Goal: Find contact information: Find contact information

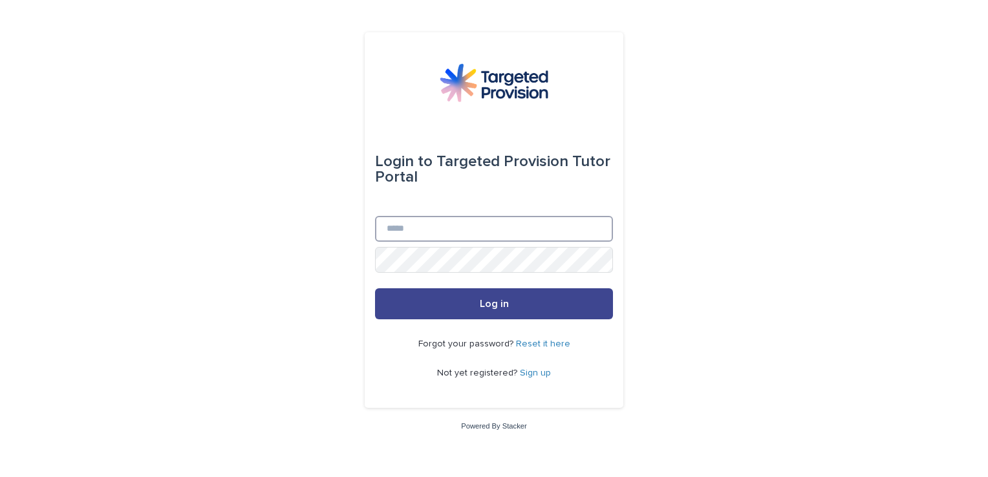
type input "**********"
click at [470, 309] on button "Log in" at bounding box center [494, 304] width 238 height 31
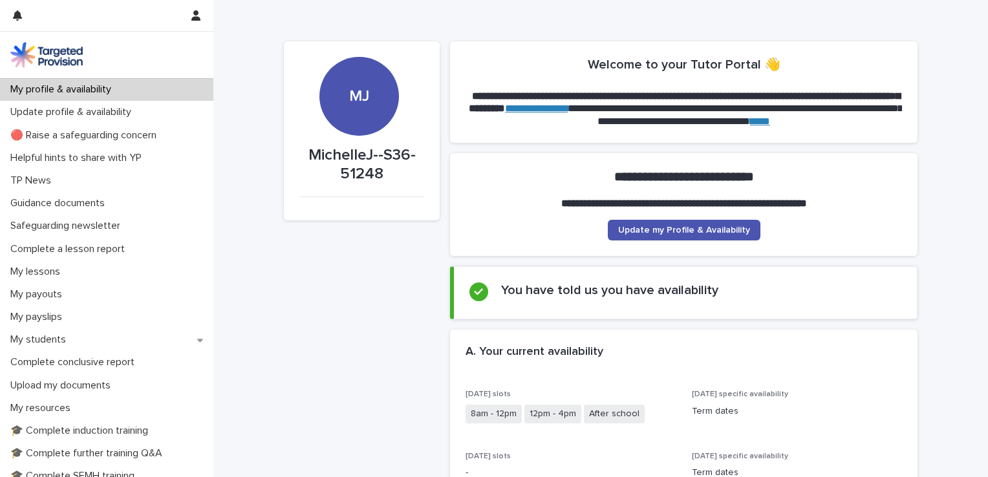
scroll to position [194, 0]
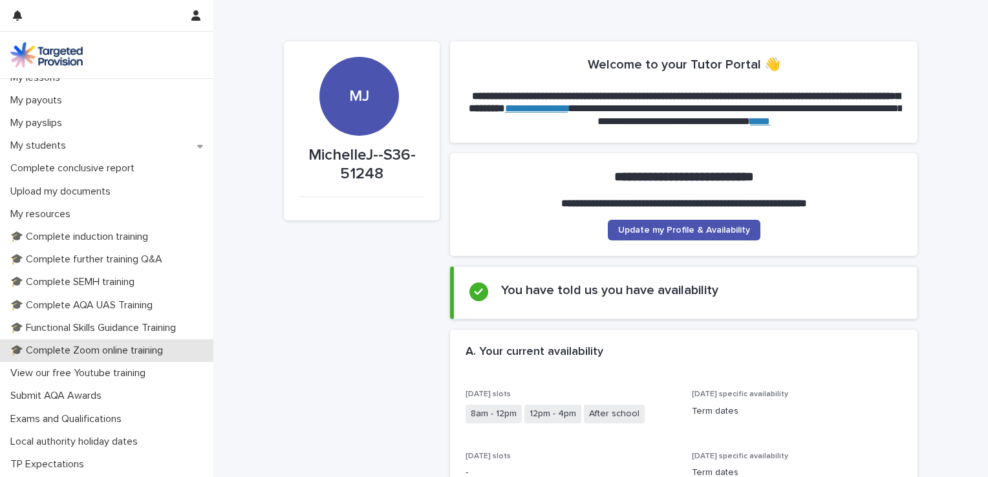
click at [74, 351] on p "🎓 Complete Zoom online training" at bounding box center [89, 351] width 168 height 12
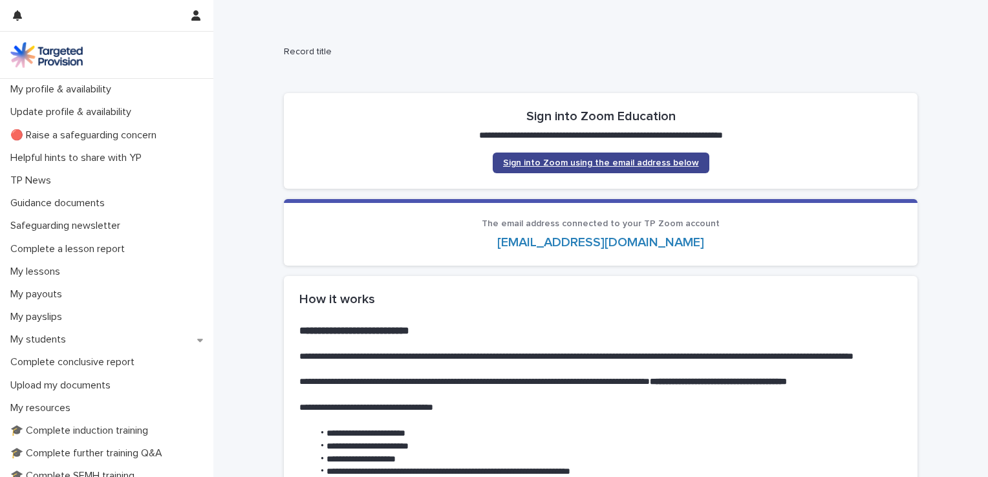
click at [577, 160] on span "Sign into Zoom using the email address below" at bounding box center [601, 162] width 196 height 9
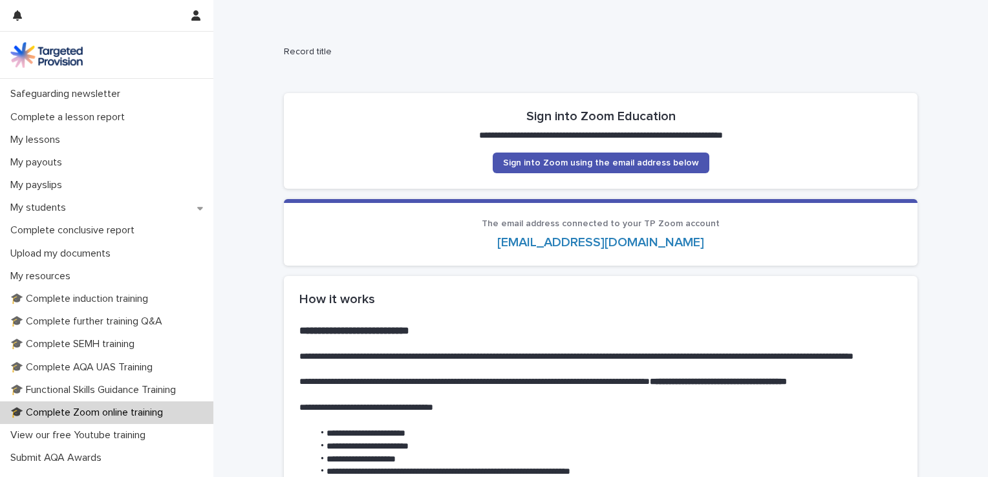
scroll to position [261, 0]
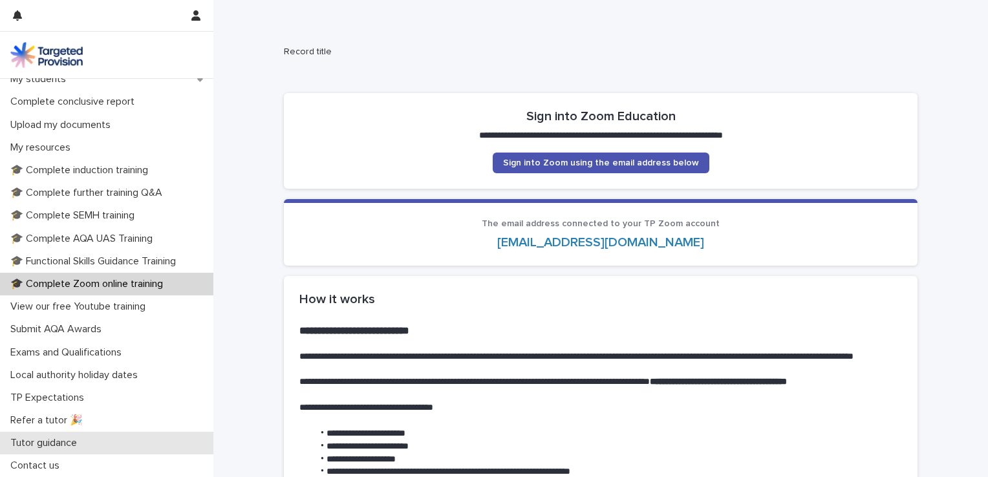
click at [43, 444] on p "Tutor guidance" at bounding box center [46, 443] width 82 height 12
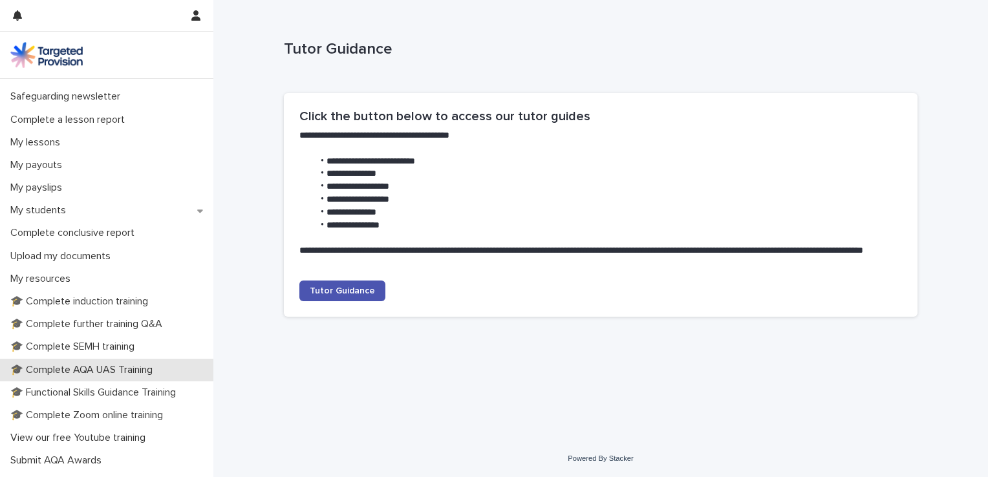
scroll to position [261, 0]
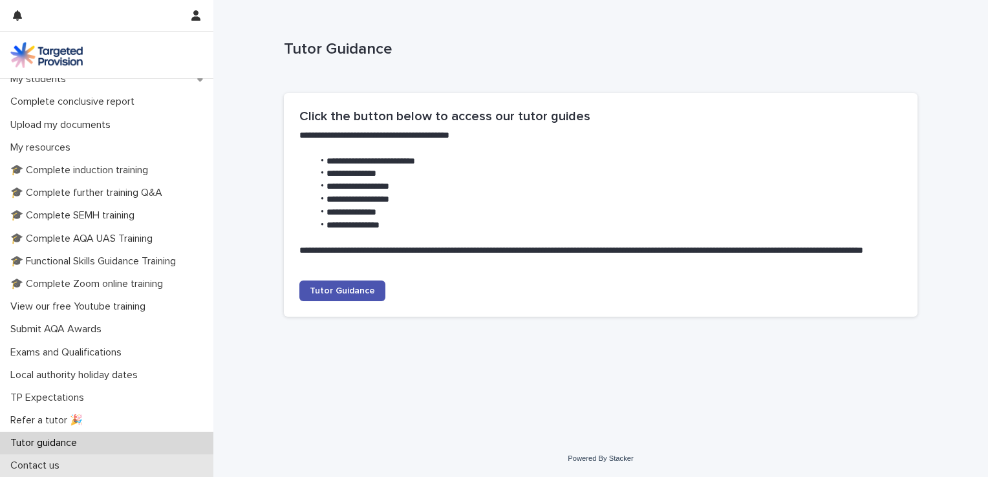
click at [38, 460] on p "Contact us" at bounding box center [37, 466] width 65 height 12
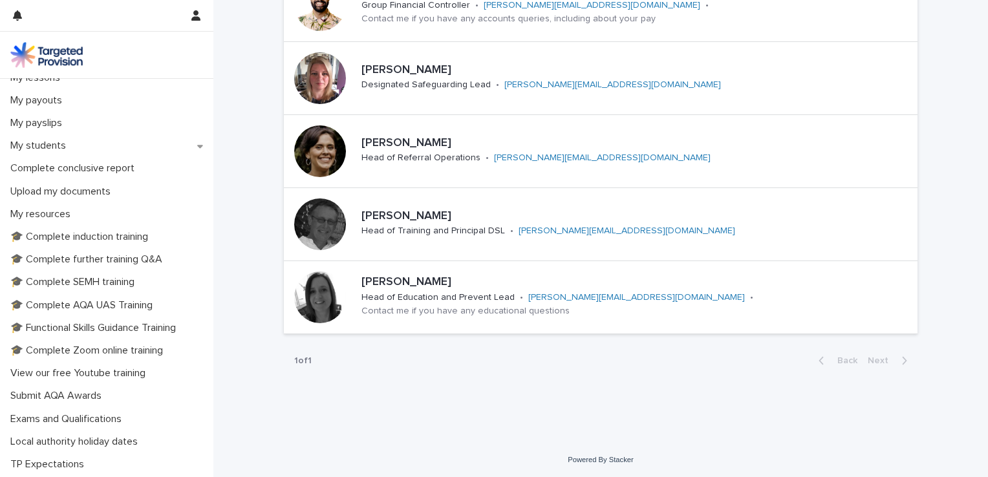
scroll to position [261, 0]
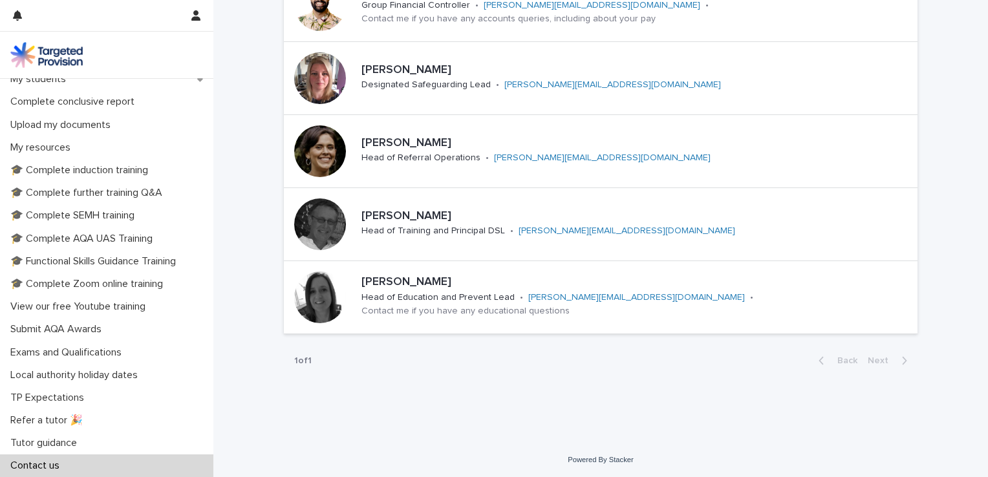
click at [23, 461] on p "Contact us" at bounding box center [37, 466] width 65 height 12
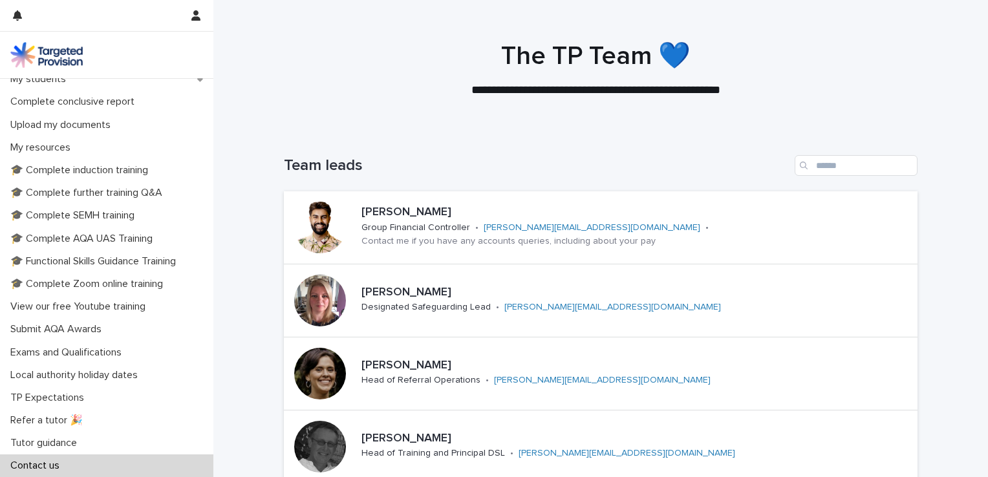
scroll to position [194, 0]
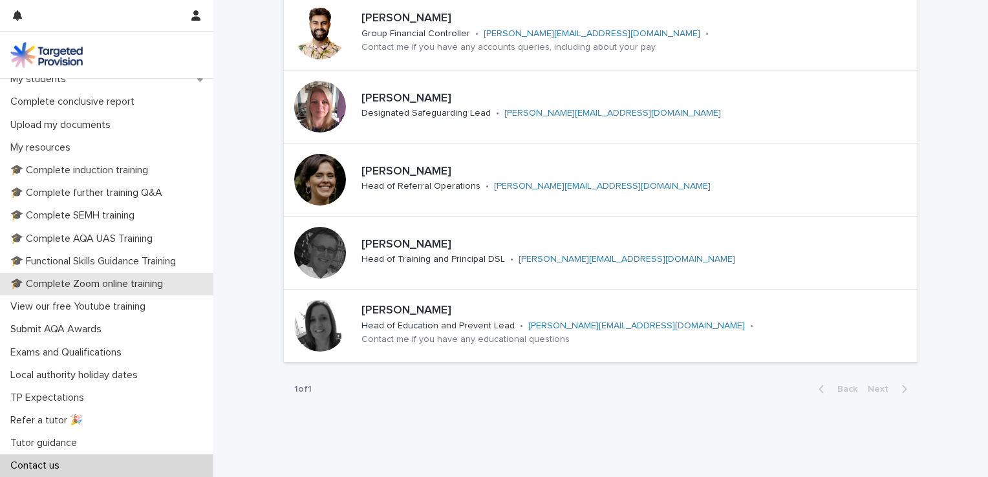
click at [89, 283] on p "🎓 Complete Zoom online training" at bounding box center [89, 284] width 168 height 12
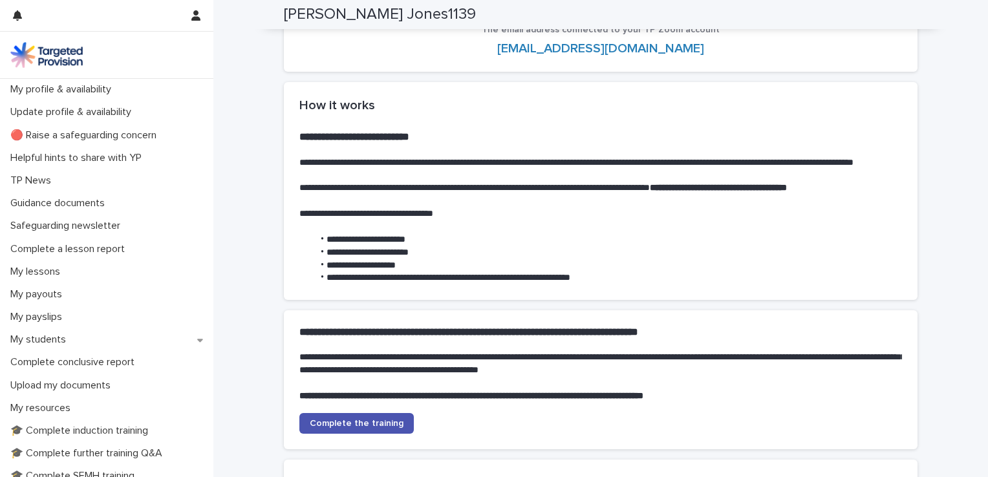
scroll to position [388, 0]
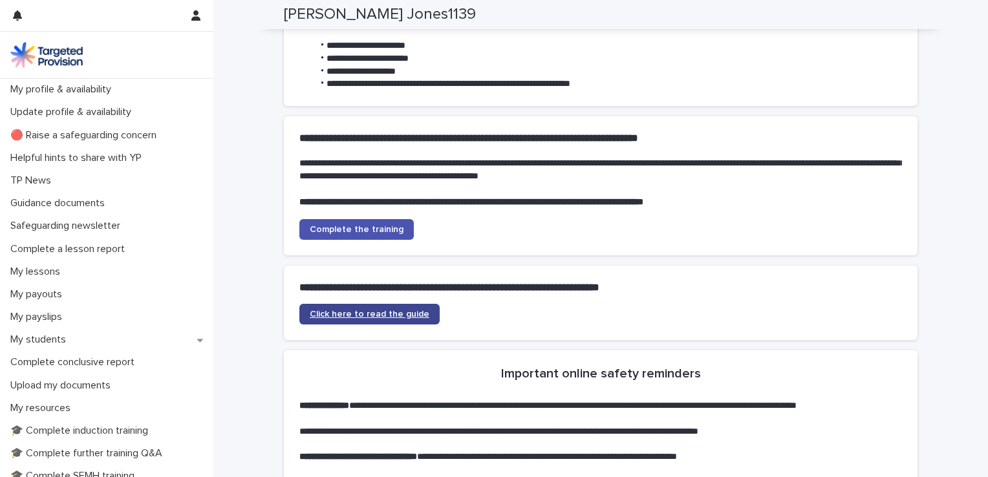
click at [363, 319] on span "Click here to read the guide" at bounding box center [370, 314] width 120 height 9
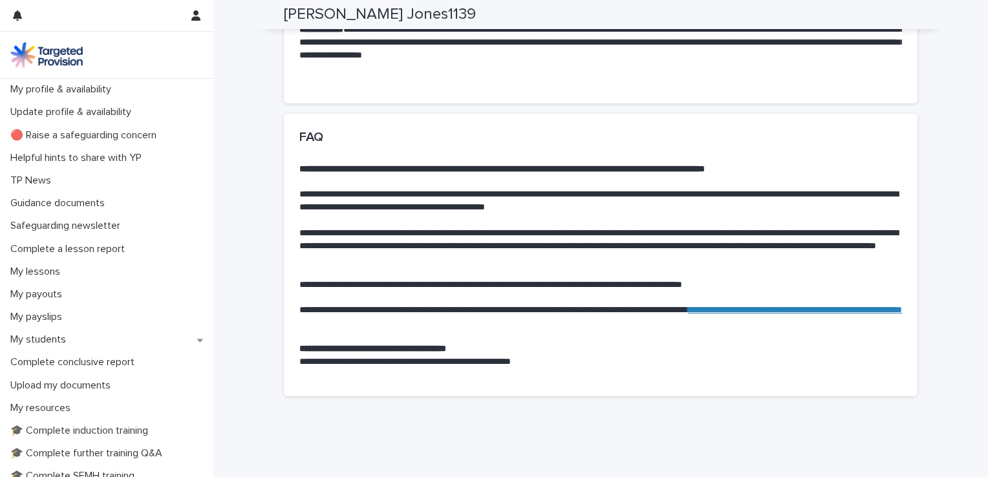
scroll to position [962, 0]
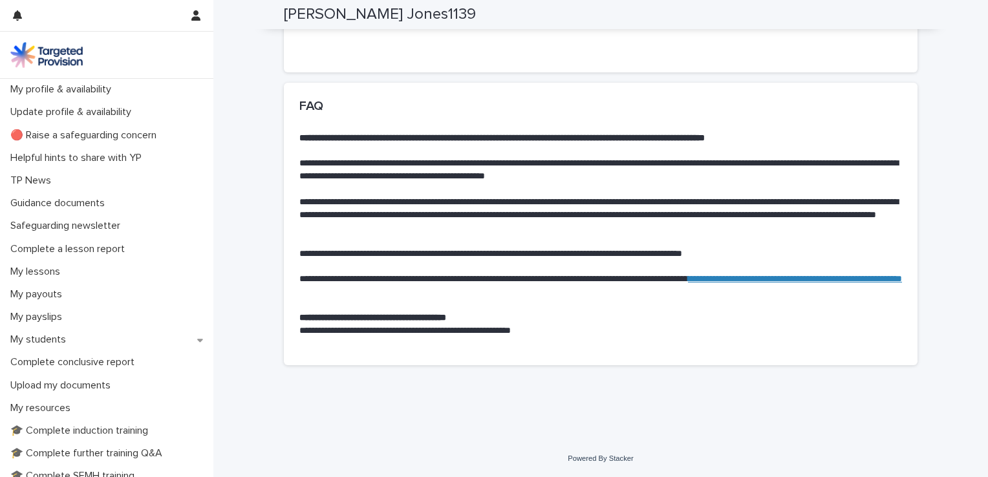
click at [688, 283] on link "**********" at bounding box center [795, 278] width 214 height 9
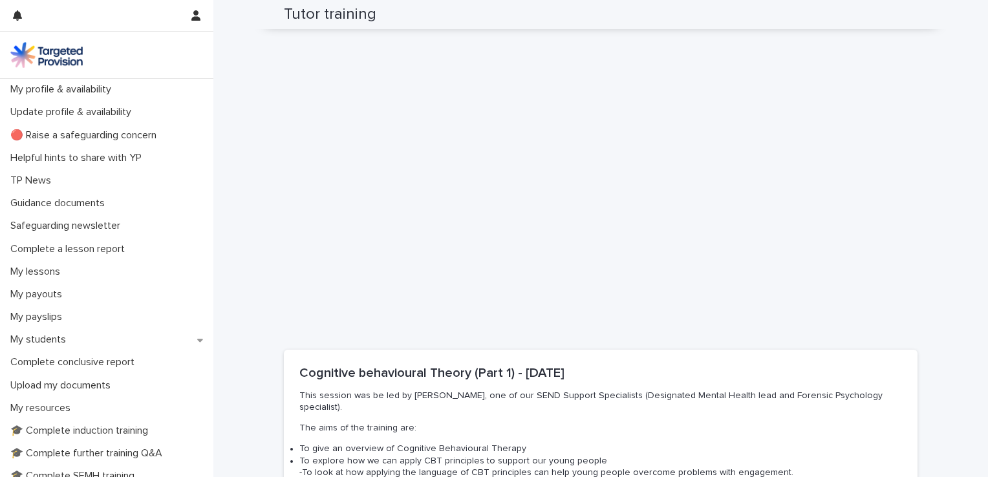
scroll to position [261, 0]
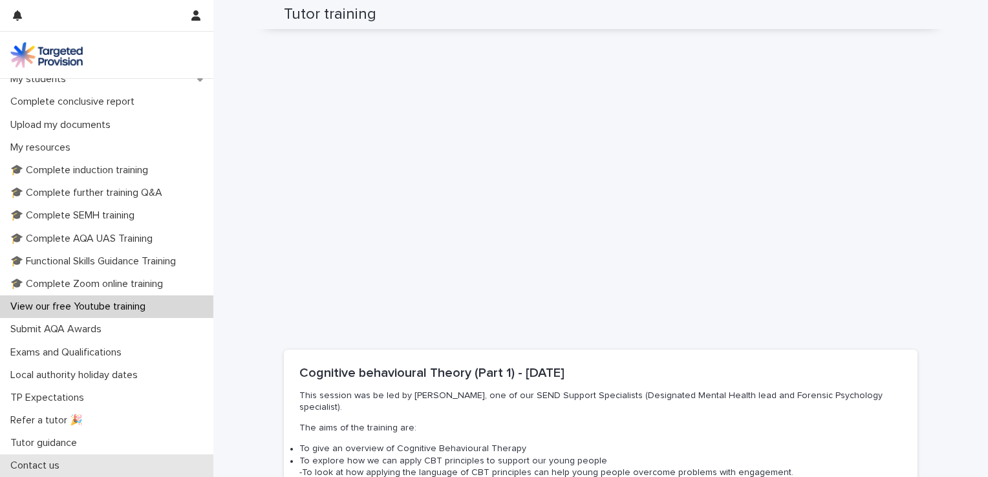
click at [33, 465] on p "Contact us" at bounding box center [37, 466] width 65 height 12
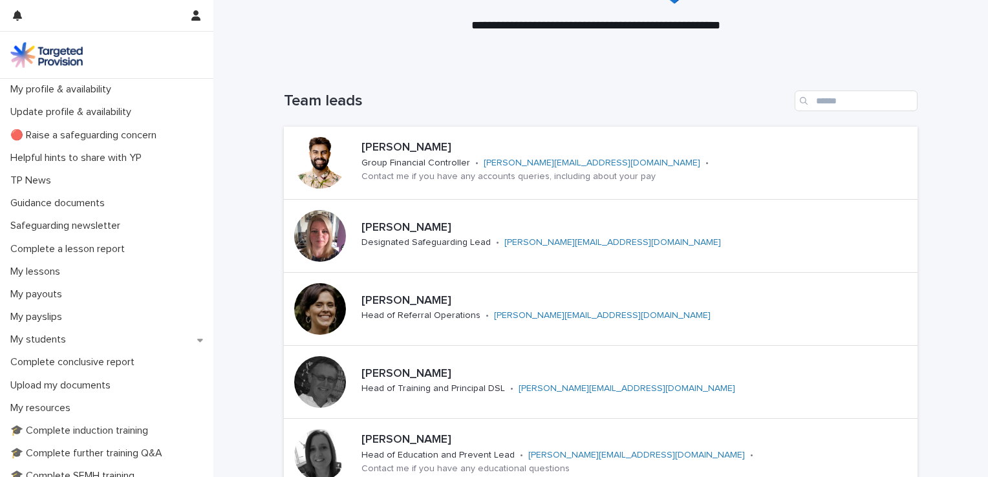
scroll to position [194, 0]
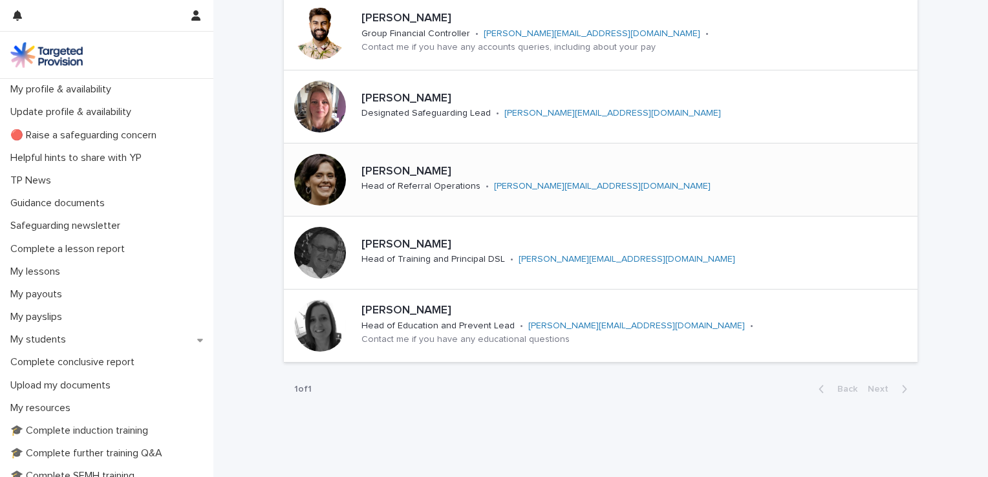
click at [539, 184] on link "[PERSON_NAME][EMAIL_ADDRESS][DOMAIN_NAME]" at bounding box center [602, 186] width 217 height 9
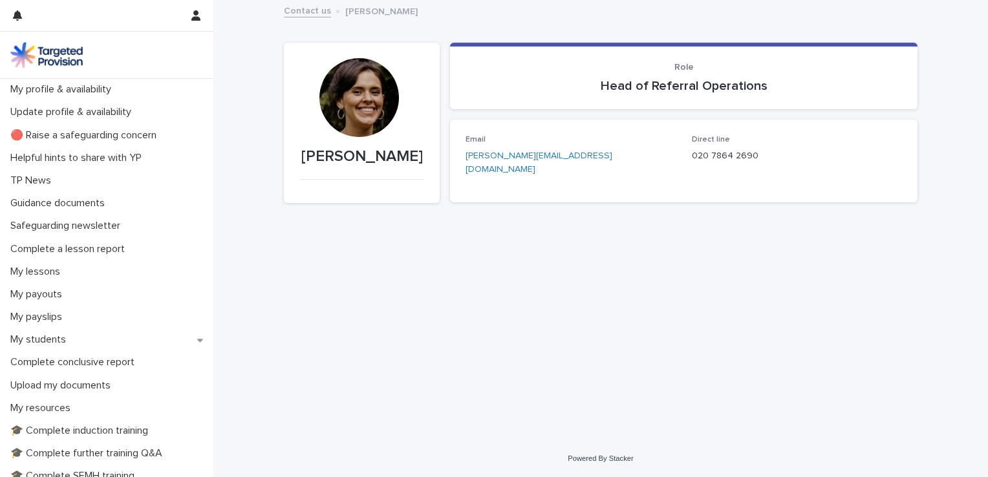
click at [516, 155] on link "[PERSON_NAME][EMAIL_ADDRESS][DOMAIN_NAME]" at bounding box center [539, 162] width 147 height 23
